Goal: Navigation & Orientation: Find specific page/section

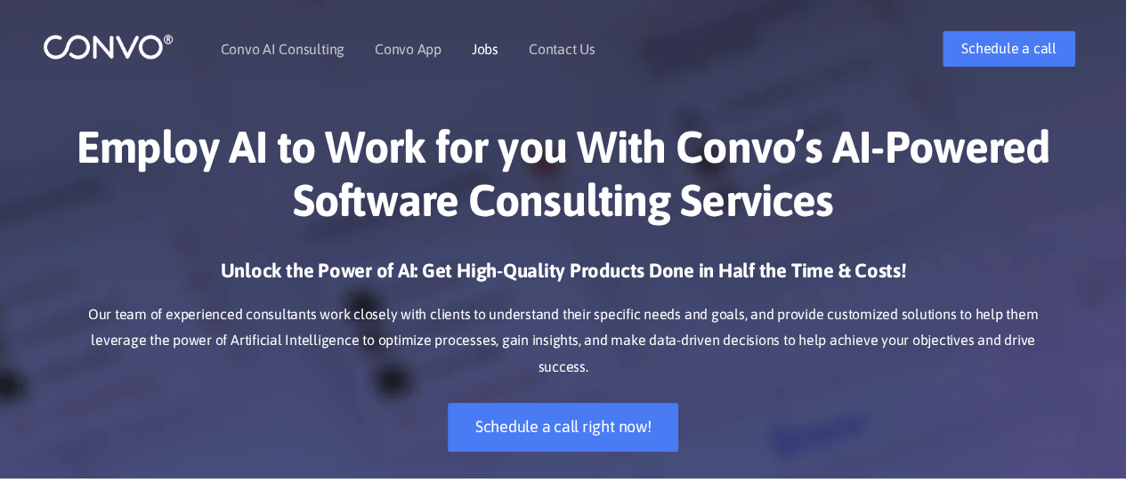
click at [483, 49] on link "Jobs" at bounding box center [485, 49] width 27 height 14
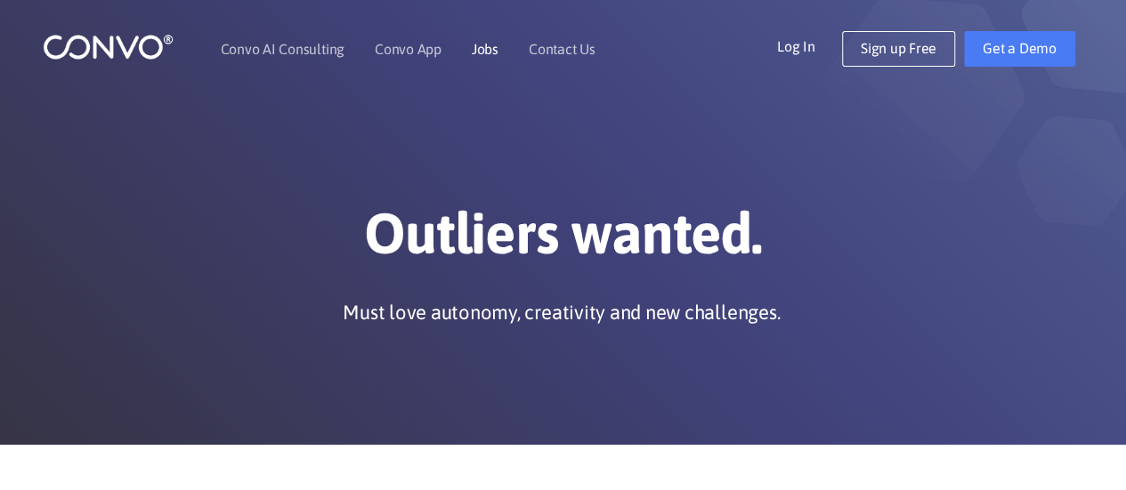
click at [483, 45] on link "Jobs" at bounding box center [485, 49] width 27 height 14
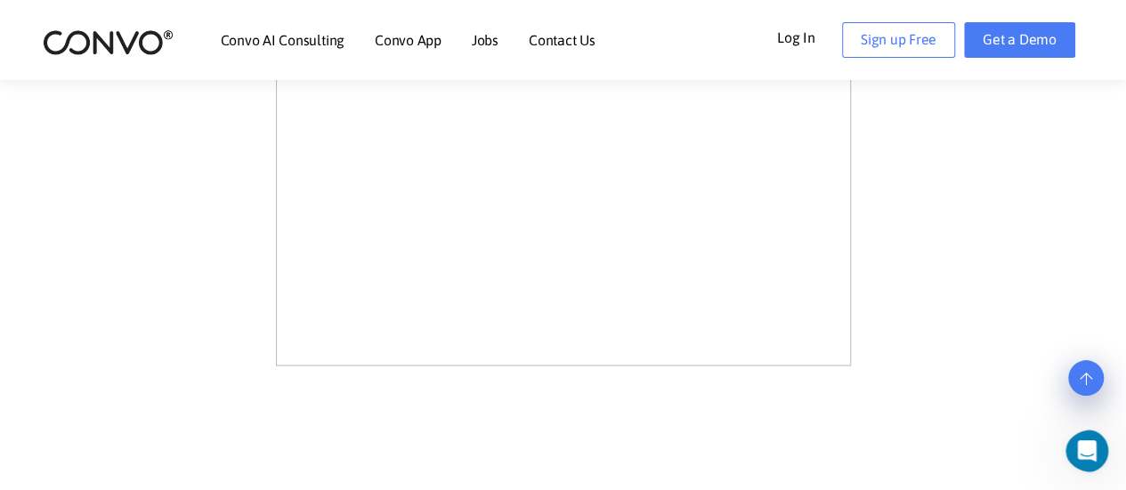
scroll to position [1388, 0]
click at [808, 42] on link "Log In" at bounding box center [809, 36] width 65 height 28
click at [801, 36] on link "Log In" at bounding box center [809, 36] width 65 height 28
